Goal: Go to known website: Access a specific website the user already knows

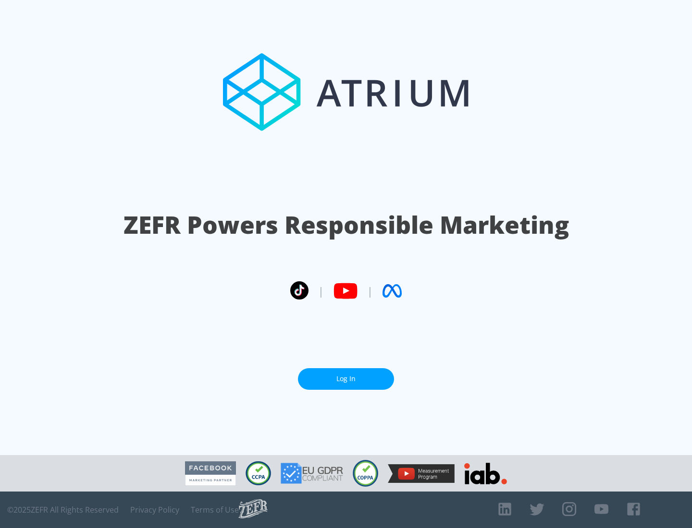
click at [346, 379] on link "Log In" at bounding box center [346, 379] width 96 height 22
